Goal: Transaction & Acquisition: Book appointment/travel/reservation

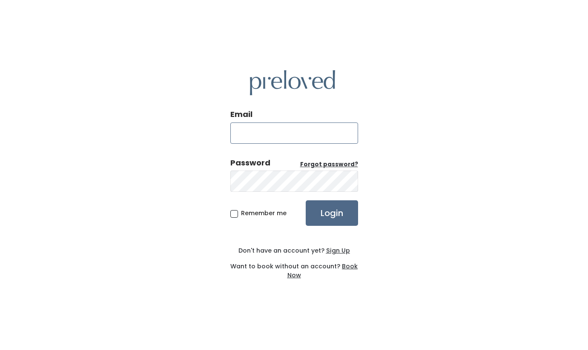
type input "[EMAIL_ADDRESS][DOMAIN_NAME]"
click at [326, 221] on input "Login" at bounding box center [331, 213] width 52 height 26
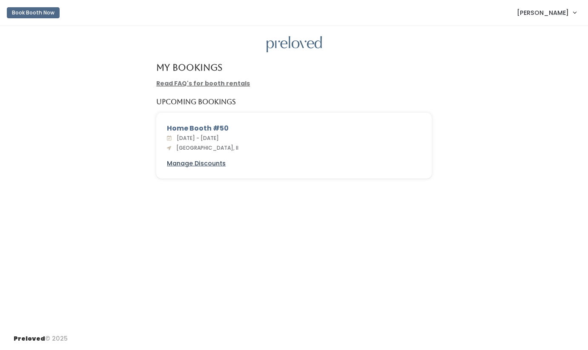
click at [191, 162] on u "Manage Discounts" at bounding box center [196, 163] width 59 height 9
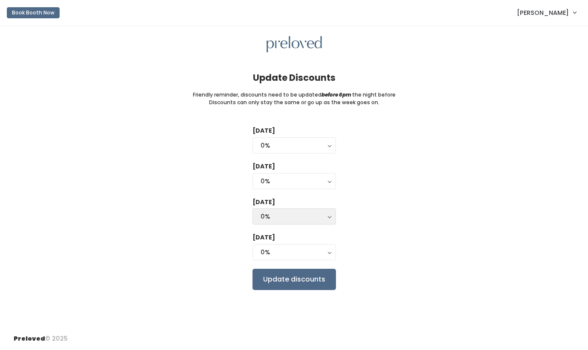
click at [327, 211] on button "0%" at bounding box center [293, 216] width 83 height 16
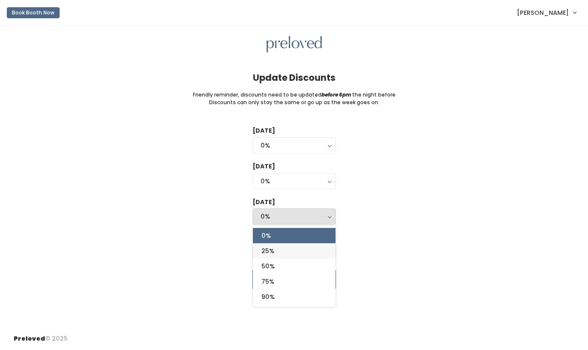
click at [267, 252] on span "25%" at bounding box center [267, 250] width 13 height 9
select select "25%"
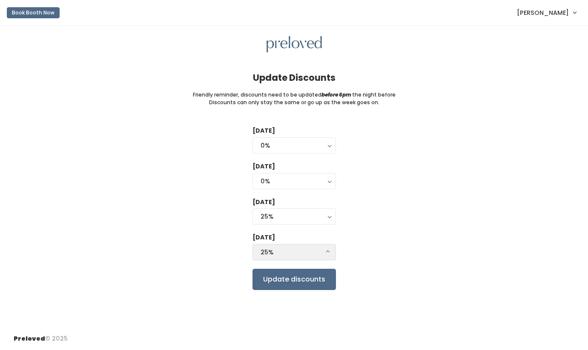
click at [329, 247] on button "25%" at bounding box center [293, 252] width 83 height 16
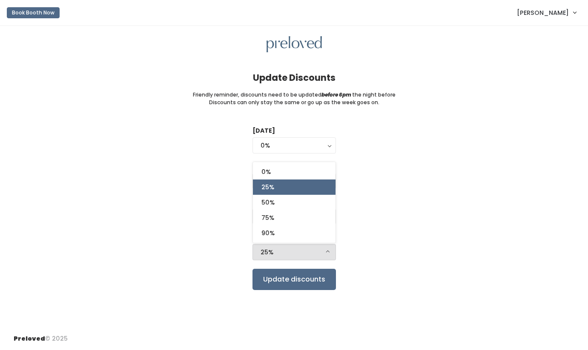
click at [284, 184] on link "25%" at bounding box center [294, 187] width 83 height 15
select select "25%"
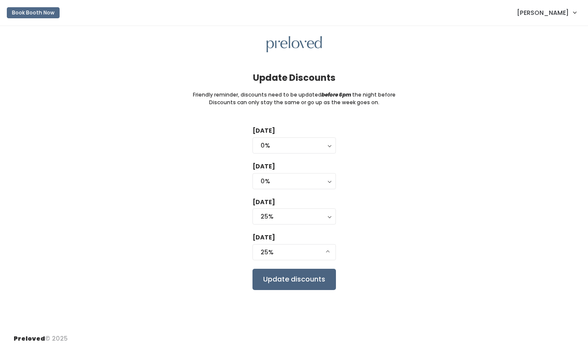
click at [316, 279] on input "Update discounts" at bounding box center [293, 279] width 83 height 21
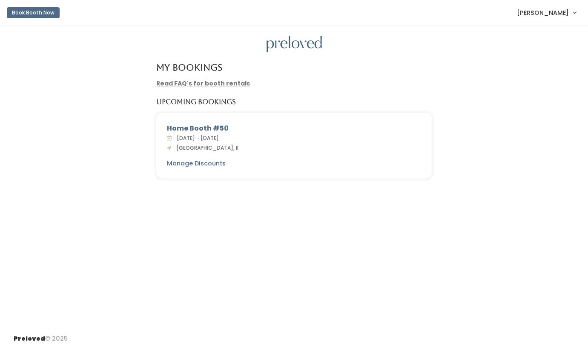
click at [39, 11] on button "Book Booth Now" at bounding box center [33, 12] width 53 height 11
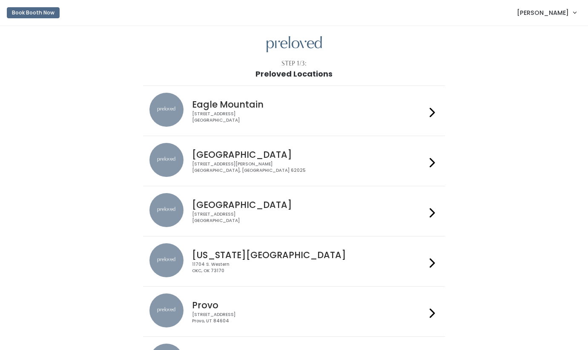
click at [312, 155] on h4 "Edwardsville" at bounding box center [309, 155] width 234 height 10
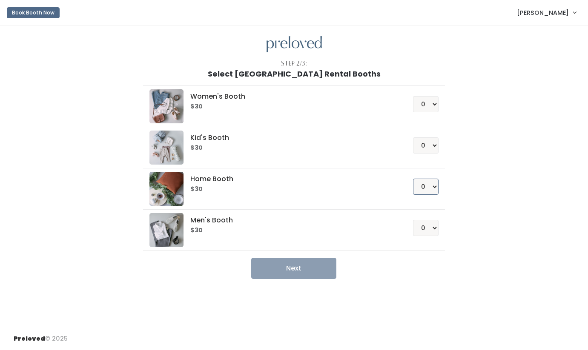
select select "1"
click at [302, 265] on button "Next" at bounding box center [293, 268] width 85 height 21
select select "1"
select select "0"
click at [300, 271] on button "Next" at bounding box center [293, 268] width 85 height 21
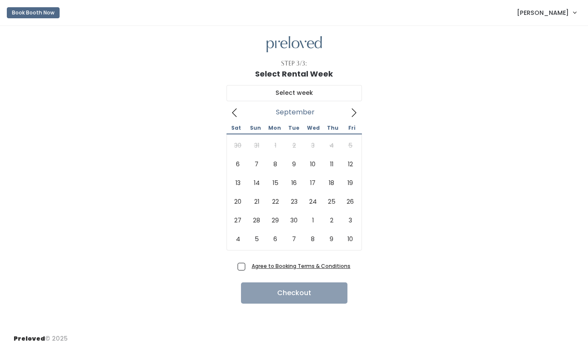
click at [355, 110] on icon at bounding box center [353, 112] width 9 height 9
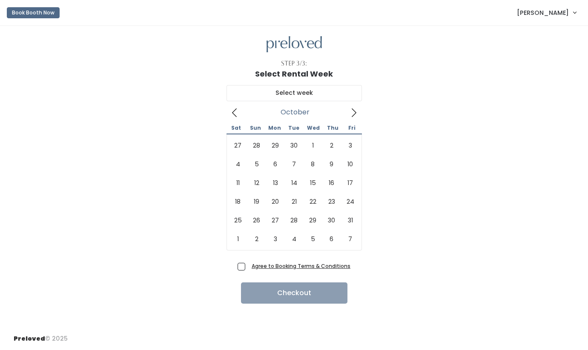
click at [237, 115] on icon at bounding box center [234, 112] width 9 height 9
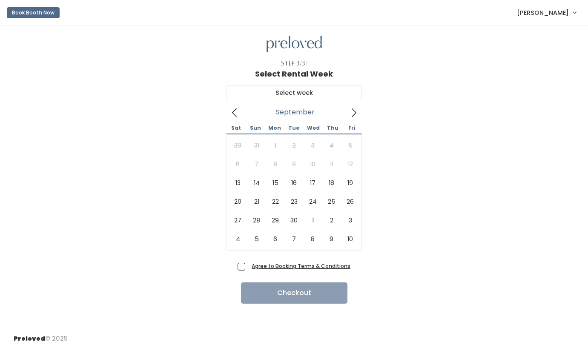
click at [352, 112] on icon at bounding box center [353, 112] width 9 height 9
click at [237, 110] on icon at bounding box center [234, 112] width 9 height 9
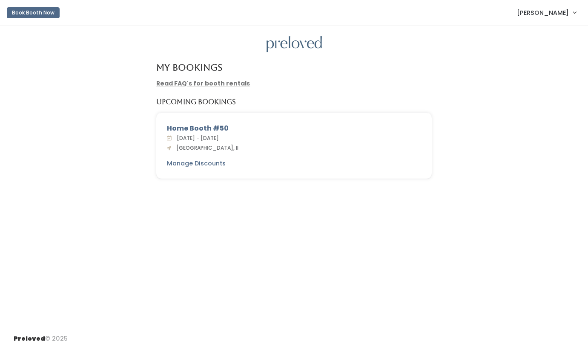
click at [182, 83] on link "Read FAQ's for booth rentals" at bounding box center [203, 83] width 94 height 9
